Goal: Task Accomplishment & Management: Complete application form

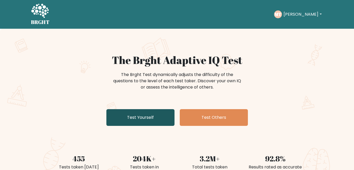
click at [146, 118] on link "Test Yourself" at bounding box center [140, 117] width 68 height 17
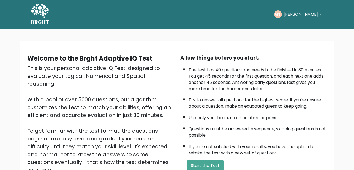
scroll to position [69, 0]
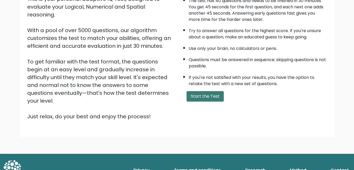
click at [205, 97] on button "Start the Test" at bounding box center [204, 96] width 37 height 10
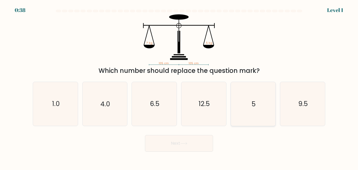
drag, startPoint x: 261, startPoint y: 102, endPoint x: 258, endPoint y: 103, distance: 3.2
click at [261, 103] on icon "5" at bounding box center [253, 104] width 44 height 44
click at [179, 87] on input "e. 5" at bounding box center [179, 85] width 0 height 1
radio input "true"
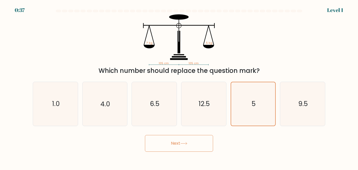
click at [198, 142] on button "Next" at bounding box center [179, 143] width 68 height 17
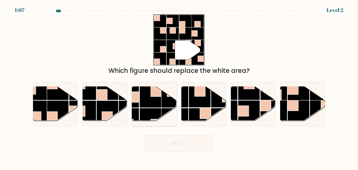
click at [145, 109] on rect at bounding box center [151, 119] width 22 height 22
click at [179, 87] on input "c." at bounding box center [179, 85] width 0 height 1
radio input "true"
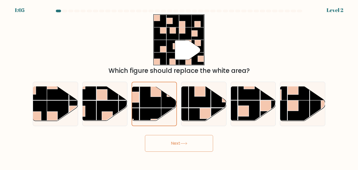
click at [178, 145] on button "Next" at bounding box center [179, 143] width 68 height 17
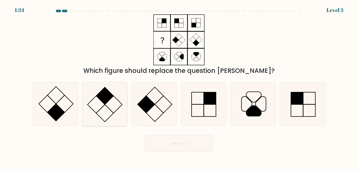
click at [112, 109] on icon at bounding box center [105, 104] width 44 height 44
click at [179, 87] on input "b." at bounding box center [179, 85] width 0 height 1
radio input "true"
click at [173, 146] on button "Next" at bounding box center [179, 143] width 68 height 17
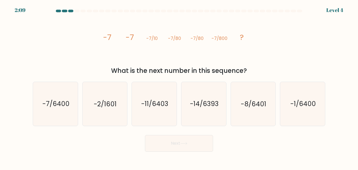
drag, startPoint x: 101, startPoint y: 40, endPoint x: 259, endPoint y: 70, distance: 160.8
click at [259, 70] on div "image/svg+xml -7 -7 -7/10 -7/80 -7/80 -7/800 ? What is the next number in this …" at bounding box center [179, 44] width 299 height 61
copy div "-7 -7 -7/10 -7/80 -7/80 -7/800 ? What is the next number in this sequence?"
click at [68, 113] on icon "-7/6400" at bounding box center [56, 104] width 44 height 44
click at [179, 87] on input "a. -7/6400" at bounding box center [179, 85] width 0 height 1
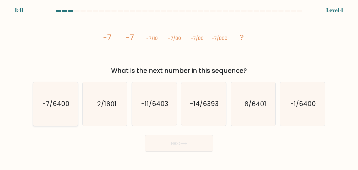
radio input "true"
click at [180, 139] on button "Next" at bounding box center [179, 143] width 68 height 17
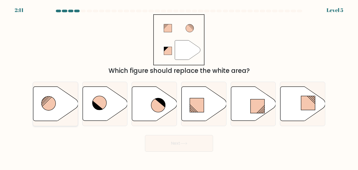
click at [57, 106] on icon at bounding box center [55, 104] width 45 height 34
click at [179, 87] on input "a." at bounding box center [179, 85] width 0 height 1
radio input "true"
click at [96, 102] on icon at bounding box center [99, 103] width 14 height 14
click at [179, 87] on input "b." at bounding box center [179, 85] width 0 height 1
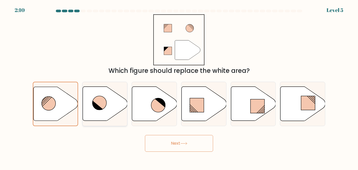
radio input "true"
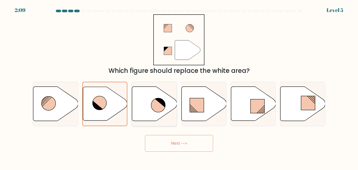
drag, startPoint x: 167, startPoint y: 104, endPoint x: 166, endPoint y: 101, distance: 3.6
click at [167, 104] on icon at bounding box center [154, 104] width 45 height 34
click at [179, 87] on input "c." at bounding box center [179, 85] width 0 height 1
radio input "true"
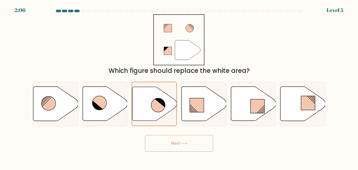
click at [178, 142] on button "Next" at bounding box center [179, 143] width 68 height 17
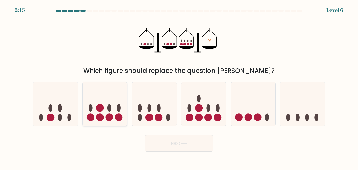
click at [114, 115] on icon at bounding box center [104, 104] width 45 height 37
click at [179, 87] on input "b." at bounding box center [179, 85] width 0 height 1
radio input "true"
click at [186, 141] on button "Next" at bounding box center [179, 143] width 68 height 17
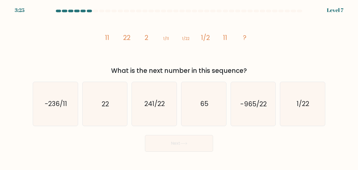
drag, startPoint x: 105, startPoint y: 31, endPoint x: 246, endPoint y: 68, distance: 145.7
click at [246, 68] on div "image/svg+xml 11 22 2 1/11 1/22 1/2 11 ? What is the next number in this sequen…" at bounding box center [179, 44] width 299 height 61
copy div "11 22 2 1/11 1/22 1/2 11 ? What is the next number in this sequence?"
click at [104, 111] on icon "22" at bounding box center [105, 104] width 44 height 44
click at [179, 87] on input "b. 22" at bounding box center [179, 85] width 0 height 1
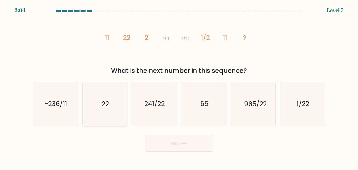
radio input "true"
click at [151, 138] on button "Next" at bounding box center [179, 143] width 68 height 17
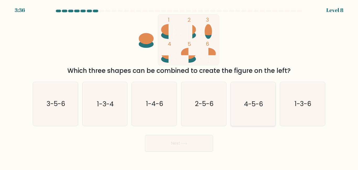
click at [252, 109] on icon "4-5-6" at bounding box center [253, 104] width 44 height 44
click at [179, 87] on input "e. 4-5-6" at bounding box center [179, 85] width 0 height 1
radio input "true"
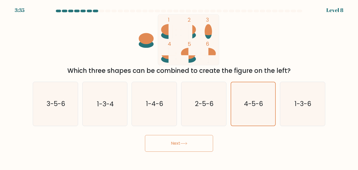
click at [191, 148] on button "Next" at bounding box center [179, 143] width 68 height 17
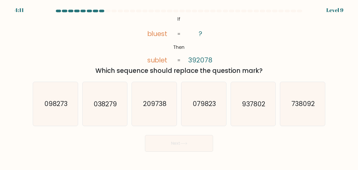
drag, startPoint x: 168, startPoint y: 15, endPoint x: 263, endPoint y: 69, distance: 108.9
click at [263, 69] on div "@import url('[URL][DOMAIN_NAME]); If Then bluest sublet ? 392078 = = Which sequ…" at bounding box center [179, 44] width 299 height 61
copy div "If Then bluest sublet ? 392078 = = Which sequence should replace the question m…"
click at [41, 71] on div "Which sequence should replace the question mark?" at bounding box center [179, 70] width 286 height 9
click at [156, 102] on text "209738" at bounding box center [154, 104] width 23 height 9
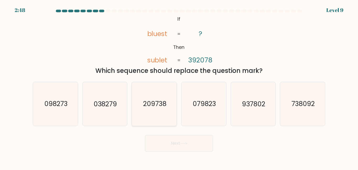
click at [179, 87] on input "c. 209738" at bounding box center [179, 85] width 0 height 1
radio input "true"
click at [180, 146] on button "Next" at bounding box center [179, 143] width 68 height 17
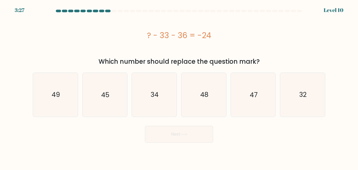
click at [146, 32] on div "? - 33 - 36 = -24" at bounding box center [179, 36] width 292 height 12
drag, startPoint x: 150, startPoint y: 40, endPoint x: 261, endPoint y: 60, distance: 112.7
click at [261, 60] on div "? - 33 - 36 = -24 Which number should replace the question mark?" at bounding box center [179, 40] width 299 height 52
copy div "? - 33 - 36 = -24 Which number should replace the question mark?"
click at [101, 94] on icon "45" at bounding box center [105, 95] width 44 height 44
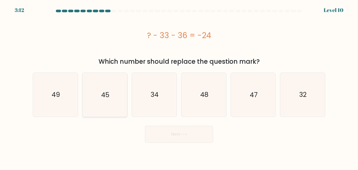
click at [179, 87] on input "b. 45" at bounding box center [179, 85] width 0 height 1
radio input "true"
click at [165, 127] on button "Next" at bounding box center [179, 134] width 68 height 17
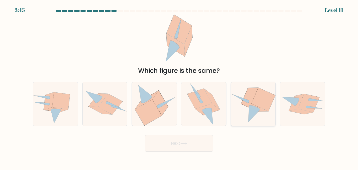
click at [251, 109] on icon at bounding box center [254, 114] width 12 height 16
click at [179, 87] on input "e." at bounding box center [179, 85] width 0 height 1
radio input "true"
click at [180, 148] on button "Next" at bounding box center [179, 143] width 68 height 17
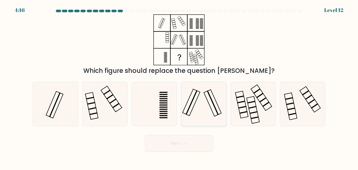
click at [199, 107] on icon at bounding box center [204, 104] width 44 height 44
click at [179, 87] on input "d." at bounding box center [179, 85] width 0 height 1
radio input "true"
click at [205, 102] on icon at bounding box center [203, 103] width 43 height 43
click at [179, 87] on input "d." at bounding box center [179, 85] width 0 height 1
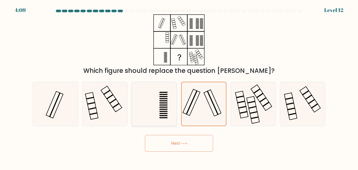
click at [163, 104] on icon at bounding box center [154, 104] width 44 height 44
click at [179, 87] on input "c." at bounding box center [179, 85] width 0 height 1
radio input "true"
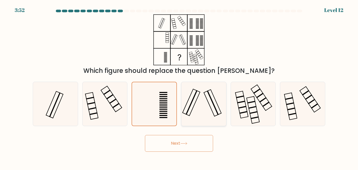
click at [197, 101] on icon at bounding box center [204, 104] width 44 height 44
click at [179, 87] on input "d." at bounding box center [179, 85] width 0 height 1
radio input "true"
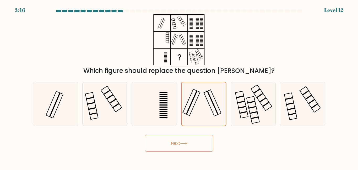
click at [181, 146] on button "Next" at bounding box center [179, 143] width 68 height 17
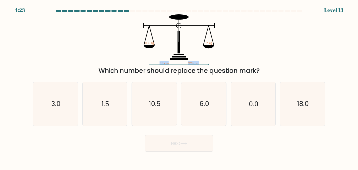
drag, startPoint x: 199, startPoint y: 64, endPoint x: 159, endPoint y: 60, distance: 39.4
click at [160, 60] on icon "135 cm 225 cm 17.5 kg ? kg" at bounding box center [178, 39] width 157 height 51
drag, startPoint x: 142, startPoint y: 38, endPoint x: 189, endPoint y: 38, distance: 47.1
click at [189, 38] on icon "135 cm 225 cm 17.5 kg ? kg" at bounding box center [178, 39] width 157 height 51
drag, startPoint x: 129, startPoint y: 35, endPoint x: 132, endPoint y: 36, distance: 3.4
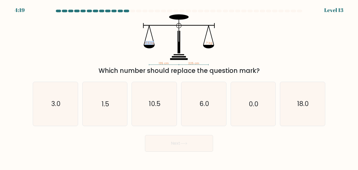
click at [129, 36] on icon "135 cm 225 cm 17.5 kg ? kg" at bounding box center [178, 39] width 157 height 51
click at [147, 41] on icon "135 cm 225 cm 17.5 kg ? kg" at bounding box center [178, 39] width 157 height 51
drag, startPoint x: 159, startPoint y: 43, endPoint x: 143, endPoint y: 43, distance: 16.0
click at [140, 44] on icon "135 cm 225 cm 17.5 kg ? kg" at bounding box center [178, 39] width 157 height 51
drag, startPoint x: 136, startPoint y: 22, endPoint x: 223, endPoint y: 59, distance: 95.1
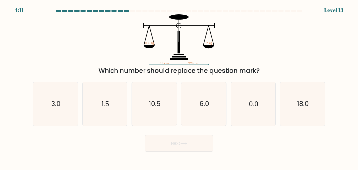
click at [205, 59] on icon "135 cm 225 cm 17.5 kg ? kg" at bounding box center [178, 39] width 157 height 51
click at [238, 57] on icon "135 cm 225 cm 17.5 kg ? kg" at bounding box center [178, 39] width 157 height 51
click at [162, 116] on icon "10.5" at bounding box center [154, 104] width 44 height 44
click at [179, 87] on input "c. 10.5" at bounding box center [179, 85] width 0 height 1
radio input "true"
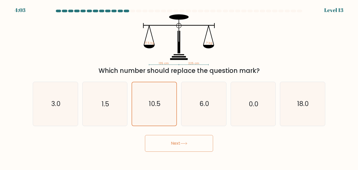
click at [181, 147] on button "Next" at bounding box center [179, 143] width 68 height 17
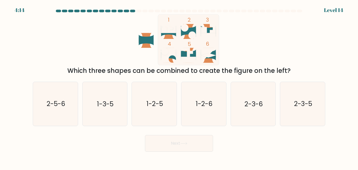
click at [162, 35] on icon at bounding box center [168, 32] width 15 height 9
click at [111, 101] on text "1-3-5" at bounding box center [105, 104] width 16 height 9
click at [179, 87] on input "b. 1-3-5" at bounding box center [179, 85] width 0 height 1
radio input "true"
click at [168, 143] on button "Next" at bounding box center [179, 143] width 68 height 17
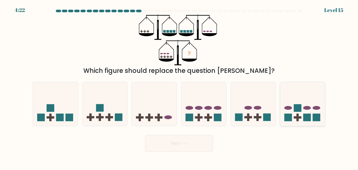
click at [298, 115] on rect at bounding box center [297, 118] width 2 height 8
click at [179, 87] on input "f." at bounding box center [179, 85] width 0 height 1
radio input "true"
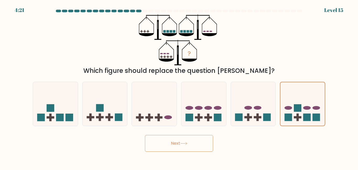
click at [201, 144] on button "Next" at bounding box center [179, 143] width 68 height 17
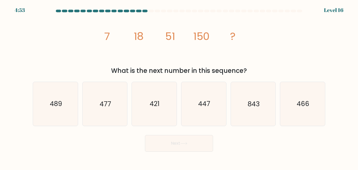
drag, startPoint x: 103, startPoint y: 34, endPoint x: 244, endPoint y: 64, distance: 144.2
click at [246, 70] on div "image/svg+xml 7 18 51 150 ? What is the next number in this sequence?" at bounding box center [179, 44] width 299 height 61
copy div "7 18 51 150 ? What is the next number in this sequence?"
click at [121, 98] on icon "477" at bounding box center [105, 104] width 44 height 44
click at [179, 87] on input "b. 477" at bounding box center [179, 85] width 0 height 1
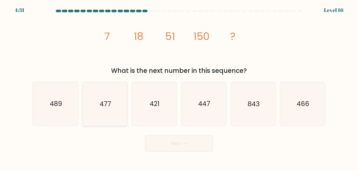
radio input "true"
click at [177, 143] on button "Next" at bounding box center [179, 143] width 68 height 17
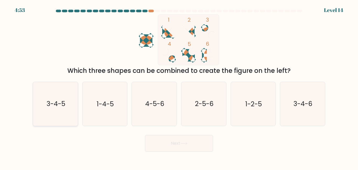
click at [67, 108] on icon "3-4-5" at bounding box center [56, 104] width 44 height 44
click at [179, 87] on input "a. 3-4-5" at bounding box center [179, 85] width 0 height 1
radio input "true"
click at [184, 147] on button "Next" at bounding box center [179, 143] width 68 height 17
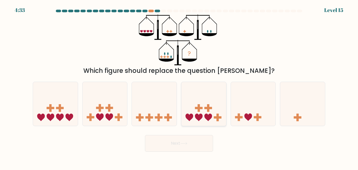
click at [211, 115] on icon at bounding box center [208, 118] width 8 height 8
click at [179, 87] on input "d." at bounding box center [179, 85] width 0 height 1
radio input "true"
click at [188, 146] on button "Next" at bounding box center [179, 143] width 68 height 17
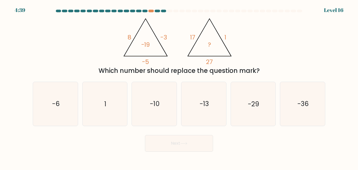
click at [123, 40] on icon "@import url('[URL][DOMAIN_NAME]); 8 -3 -5 -19 @import url('[URL][DOMAIN_NAME]);…" at bounding box center [179, 39] width 118 height 51
drag, startPoint x: 123, startPoint y: 36, endPoint x: 215, endPoint y: 52, distance: 93.0
click at [215, 51] on icon "@import url('[URL][DOMAIN_NAME]); 8 -3 -5 -19 @import url('[URL][DOMAIN_NAME]);…" at bounding box center [179, 39] width 118 height 51
copy g "8 -3 -5 -19 @import url('[URL][DOMAIN_NAME]); 17 1 27 ?"
click at [278, 34] on div "@import url('[URL][DOMAIN_NAME]); 8 -3 -5 -19 @import url('[URL][DOMAIN_NAME]);…" at bounding box center [179, 44] width 299 height 61
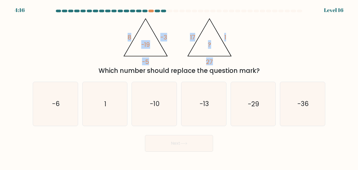
click at [96, 35] on div "@import url('[URL][DOMAIN_NAME]); 8 -3 -5 -19 @import url('[URL][DOMAIN_NAME]);…" at bounding box center [179, 44] width 299 height 61
click at [161, 111] on icon "-10" at bounding box center [154, 104] width 44 height 44
click at [179, 87] on input "c. -10" at bounding box center [179, 85] width 0 height 1
radio input "true"
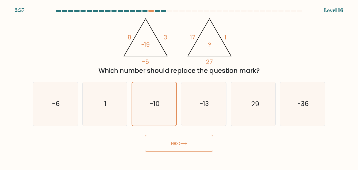
click at [172, 142] on button "Next" at bounding box center [179, 143] width 68 height 17
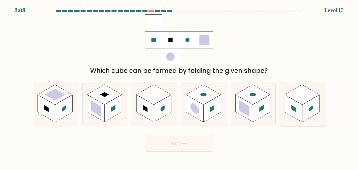
click at [303, 107] on rect at bounding box center [310, 108] width 17 height 27
click at [179, 87] on input "f." at bounding box center [179, 85] width 0 height 1
radio input "true"
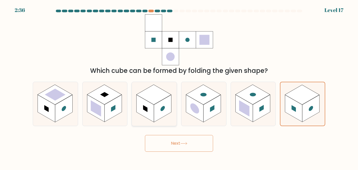
click at [156, 103] on rect at bounding box center [153, 95] width 35 height 20
click at [179, 87] on input "c." at bounding box center [179, 85] width 0 height 1
radio input "true"
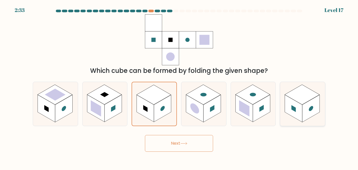
click at [315, 100] on rect at bounding box center [310, 108] width 17 height 27
click at [179, 87] on input "f." at bounding box center [179, 85] width 0 height 1
radio input "true"
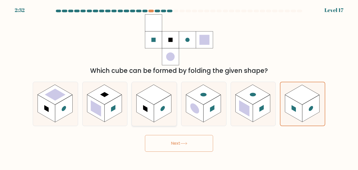
click at [140, 114] on rect at bounding box center [144, 108] width 17 height 27
click at [179, 87] on input "c." at bounding box center [179, 85] width 0 height 1
radio input "true"
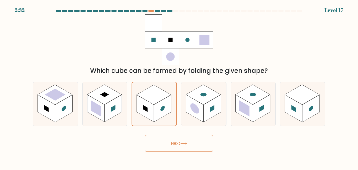
click at [178, 142] on button "Next" at bounding box center [179, 143] width 68 height 17
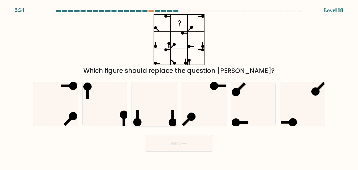
click at [157, 116] on icon at bounding box center [154, 104] width 44 height 44
click at [179, 87] on input "c." at bounding box center [179, 85] width 0 height 1
radio input "true"
click at [249, 102] on icon at bounding box center [253, 104] width 44 height 44
click at [179, 87] on input "e." at bounding box center [179, 85] width 0 height 1
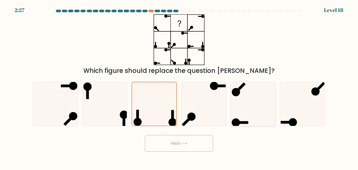
radio input "true"
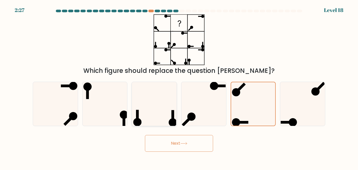
click at [158, 109] on icon at bounding box center [154, 104] width 44 height 44
click at [179, 87] on input "c." at bounding box center [179, 85] width 0 height 1
radio input "true"
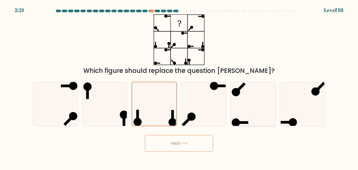
click at [257, 104] on icon at bounding box center [253, 104] width 44 height 44
click at [179, 87] on input "e." at bounding box center [179, 85] width 0 height 1
radio input "true"
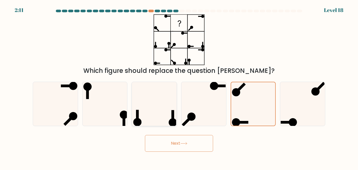
click at [150, 114] on icon at bounding box center [154, 104] width 44 height 44
click at [179, 87] on input "c." at bounding box center [179, 85] width 0 height 1
radio input "true"
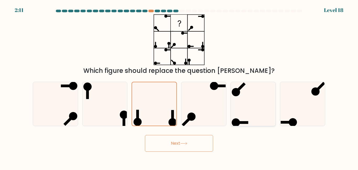
click at [236, 112] on icon at bounding box center [253, 104] width 44 height 44
click at [179, 87] on input "e." at bounding box center [179, 85] width 0 height 1
radio input "true"
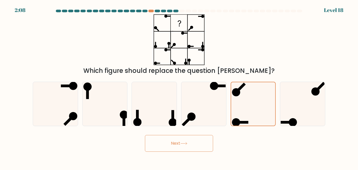
click at [178, 142] on button "Next" at bounding box center [179, 143] width 68 height 17
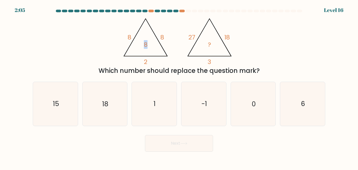
drag, startPoint x: 151, startPoint y: 44, endPoint x: 143, endPoint y: 43, distance: 7.6
click at [143, 43] on icon "@import url('[URL][DOMAIN_NAME]); 8 8 2 8 @import url('[URL][DOMAIN_NAME]); 27 …" at bounding box center [179, 39] width 118 height 51
click at [124, 42] on icon "@import url('[URL][DOMAIN_NAME]); 8 8 2 8 @import url('[URL][DOMAIN_NAME]); 27 …" at bounding box center [179, 39] width 118 height 51
click at [126, 38] on icon "@import url('[URL][DOMAIN_NAME]); 8 8 2 8 @import url('[URL][DOMAIN_NAME]); 27 …" at bounding box center [179, 39] width 118 height 51
drag, startPoint x: 159, startPoint y: 37, endPoint x: 152, endPoint y: 51, distance: 15.1
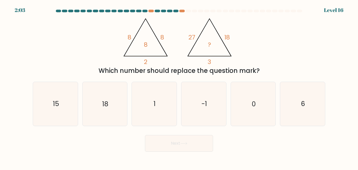
click at [159, 38] on icon "@import url('[URL][DOMAIN_NAME]); 8 8 2 8 @import url('[URL][DOMAIN_NAME]); 27 …" at bounding box center [179, 39] width 118 height 51
click at [147, 58] on tspan "2" at bounding box center [145, 62] width 3 height 9
drag, startPoint x: 147, startPoint y: 47, endPoint x: 141, endPoint y: 48, distance: 5.3
click at [141, 48] on icon "@import url('[URL][DOMAIN_NAME]); 8 8 2 8 @import url('[URL][DOMAIN_NAME]); 27 …" at bounding box center [179, 39] width 118 height 51
click at [114, 43] on div "@import url('[URL][DOMAIN_NAME]); 8 8 2 8 @import url('[URL][DOMAIN_NAME]); 27 …" at bounding box center [179, 44] width 299 height 61
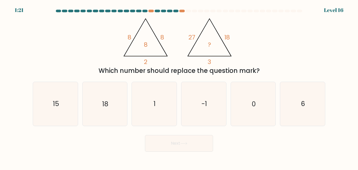
click at [181, 147] on button "Next" at bounding box center [179, 143] width 68 height 17
click at [71, 112] on icon "15" at bounding box center [56, 104] width 44 height 44
click at [179, 87] on input "a. 15" at bounding box center [179, 85] width 0 height 1
radio input "true"
click at [161, 142] on button "Next" at bounding box center [179, 143] width 68 height 17
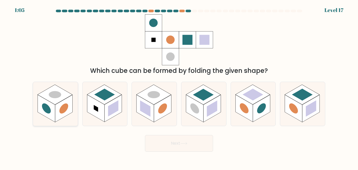
click at [38, 96] on rect at bounding box center [54, 95] width 35 height 20
click at [179, 87] on input "a." at bounding box center [179, 85] width 0 height 1
radio input "true"
click at [195, 151] on button "Next" at bounding box center [179, 143] width 68 height 17
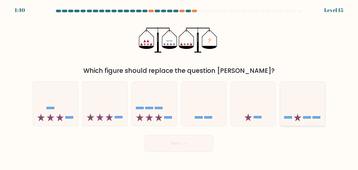
click at [298, 113] on icon at bounding box center [302, 104] width 45 height 37
click at [179, 87] on input "f." at bounding box center [179, 85] width 0 height 1
radio input "true"
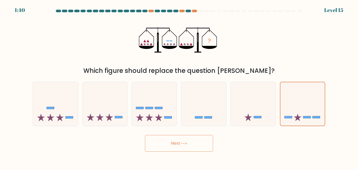
click at [177, 141] on button "Next" at bounding box center [179, 143] width 68 height 17
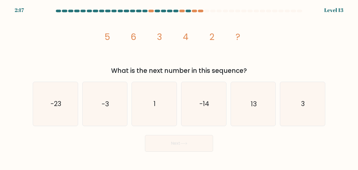
drag, startPoint x: 104, startPoint y: 39, endPoint x: 247, endPoint y: 67, distance: 145.2
click at [247, 67] on div "image/svg+xml 5 6 3 4 2 ? What is the next number in this sequence?" at bounding box center [179, 44] width 299 height 61
click at [161, 111] on icon "1" at bounding box center [154, 104] width 44 height 44
click at [179, 87] on input "c. 1" at bounding box center [179, 85] width 0 height 1
radio input "true"
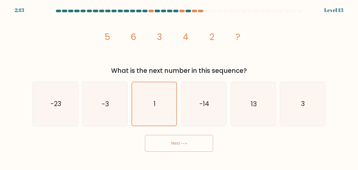
drag, startPoint x: 94, startPoint y: 36, endPoint x: 254, endPoint y: 72, distance: 163.9
click at [255, 73] on div "image/svg+xml 5 6 3 4 2 ? What is the next number in this sequence?" at bounding box center [179, 44] width 299 height 61
copy div "5 6 3 4 2 ? What is the next number in this sequence?"
click at [291, 96] on icon "3" at bounding box center [302, 104] width 44 height 44
click at [179, 87] on input "f. 3" at bounding box center [179, 85] width 0 height 1
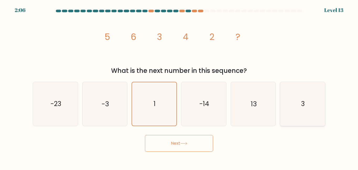
radio input "true"
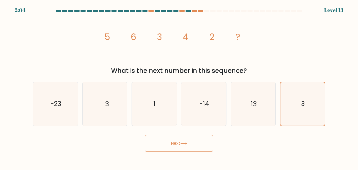
click at [177, 150] on button "Next" at bounding box center [179, 143] width 68 height 17
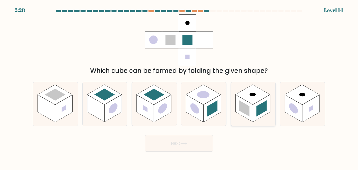
click at [260, 108] on rect at bounding box center [261, 109] width 10 height 16
click at [179, 87] on input "e." at bounding box center [179, 85] width 0 height 1
radio input "true"
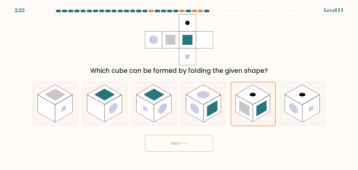
click at [180, 144] on button "Next" at bounding box center [179, 143] width 68 height 17
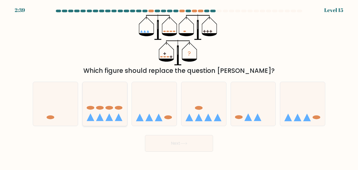
click at [113, 117] on icon at bounding box center [104, 104] width 45 height 37
click at [179, 87] on input "b." at bounding box center [179, 85] width 0 height 1
radio input "true"
click at [245, 119] on icon at bounding box center [253, 104] width 45 height 37
click at [179, 87] on input "e." at bounding box center [179, 85] width 0 height 1
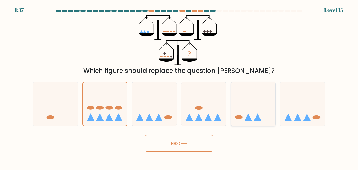
radio input "true"
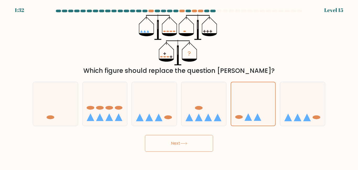
click at [187, 145] on icon at bounding box center [183, 143] width 7 height 3
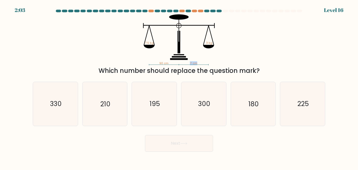
drag, startPoint x: 189, startPoint y: 64, endPoint x: 196, endPoint y: 63, distance: 7.1
click at [196, 63] on icon "90 cm ? cm 7.5 kg 3 kg" at bounding box center [178, 39] width 157 height 51
click at [222, 63] on icon "90 cm ? cm 7.5 kg 3 kg" at bounding box center [178, 39] width 157 height 51
drag, startPoint x: 206, startPoint y: 42, endPoint x: 210, endPoint y: 41, distance: 4.1
click at [210, 41] on icon "90 cm ? cm 7.5 kg 3 kg" at bounding box center [178, 39] width 157 height 51
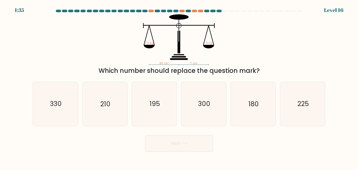
click at [229, 46] on icon "90 cm ? cm 7.5 kg 3 kg" at bounding box center [178, 39] width 157 height 51
drag, startPoint x: 158, startPoint y: 62, endPoint x: 172, endPoint y: 61, distance: 14.7
click at [172, 61] on icon "90 cm ? cm 7.5 kg 3 kg" at bounding box center [178, 39] width 157 height 51
click at [63, 109] on icon "330" at bounding box center [56, 104] width 44 height 44
click at [179, 87] on input "a. 330" at bounding box center [179, 85] width 0 height 1
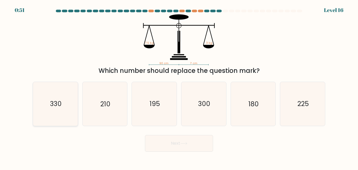
radio input "true"
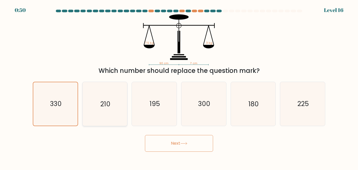
click at [113, 108] on icon "210" at bounding box center [105, 104] width 44 height 44
click at [179, 87] on input "b. 210" at bounding box center [179, 85] width 0 height 1
radio input "true"
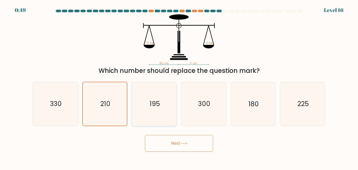
click at [153, 110] on icon "195" at bounding box center [154, 104] width 44 height 44
click at [179, 87] on input "c. 195" at bounding box center [179, 85] width 0 height 1
radio input "true"
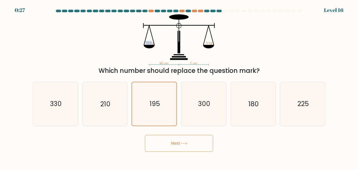
drag, startPoint x: 143, startPoint y: 44, endPoint x: 151, endPoint y: 43, distance: 7.9
click at [151, 43] on icon "90 cm ? cm 7.5 kg 3 kg" at bounding box center [178, 39] width 157 height 51
click at [163, 47] on icon "90 cm ? cm 7.5 kg 3 kg" at bounding box center [178, 39] width 157 height 51
click at [192, 146] on button "Next" at bounding box center [179, 143] width 68 height 17
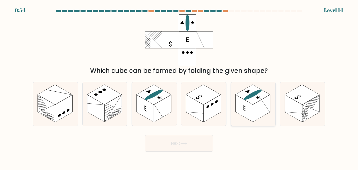
click at [249, 98] on ellipse at bounding box center [252, 95] width 21 height 12
click at [179, 87] on input "e." at bounding box center [179, 85] width 0 height 1
radio input "true"
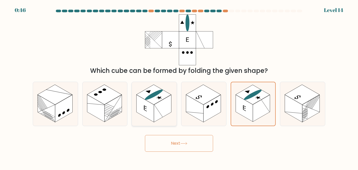
click at [157, 108] on rect at bounding box center [162, 108] width 17 height 27
click at [179, 87] on input "c." at bounding box center [179, 85] width 0 height 1
radio input "true"
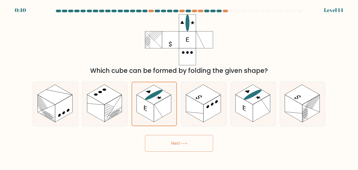
click at [167, 140] on button "Next" at bounding box center [179, 143] width 68 height 17
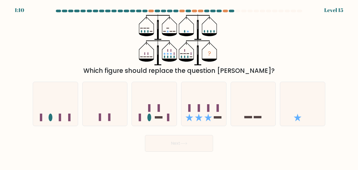
click at [188, 32] on icon at bounding box center [187, 31] width 3 height 3
